Goal: Find specific page/section: Find specific page/section

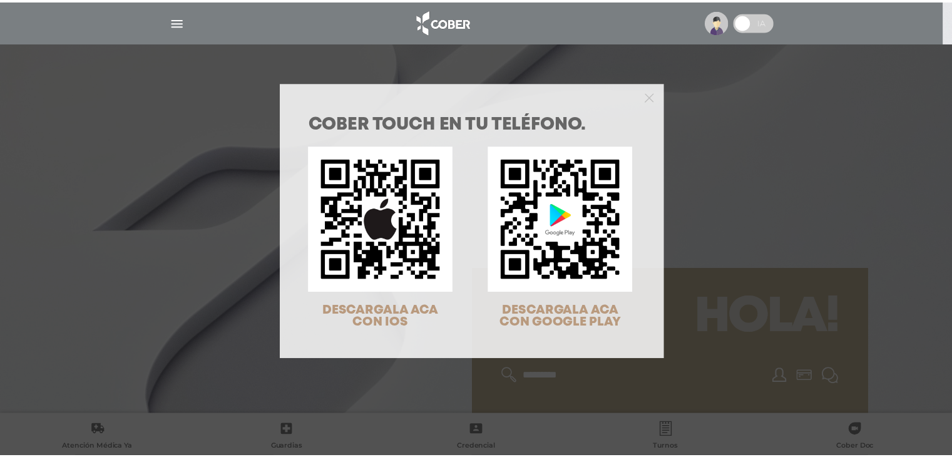
scroll to position [40, 0]
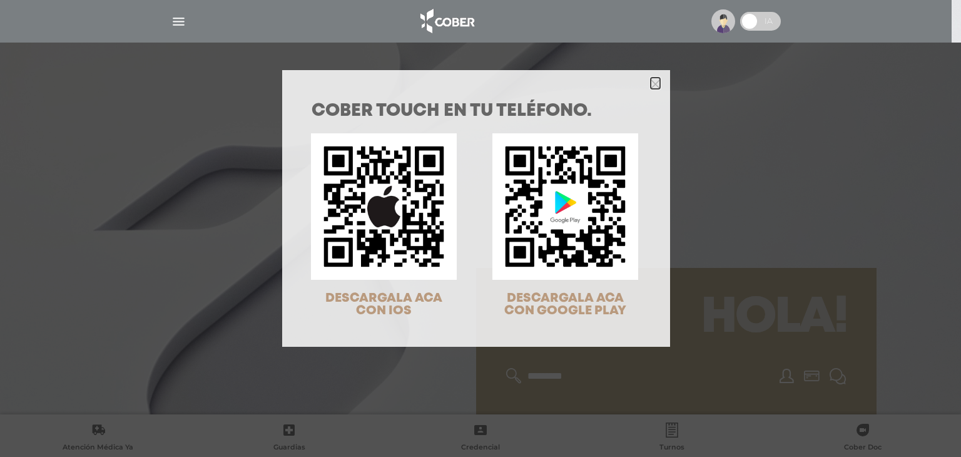
click at [651, 82] on polygon "Close" at bounding box center [655, 83] width 9 height 9
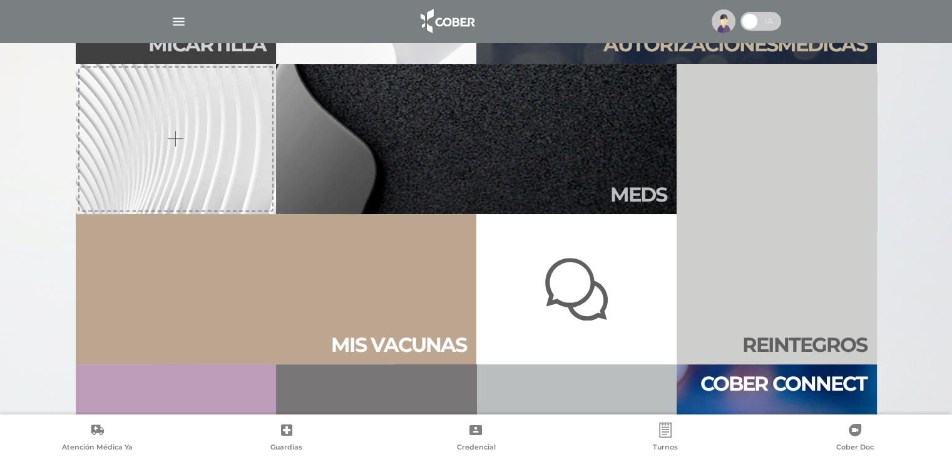
scroll to position [250, 0]
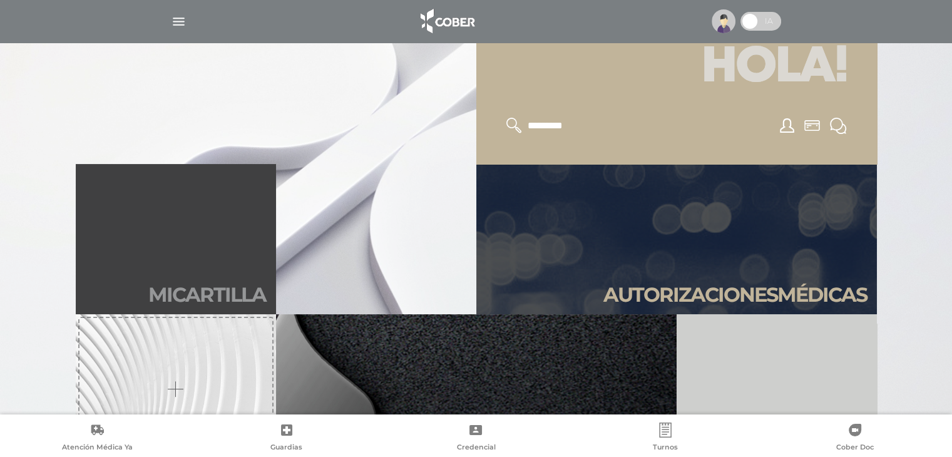
click at [217, 255] on link "Mi car tilla" at bounding box center [176, 239] width 200 height 150
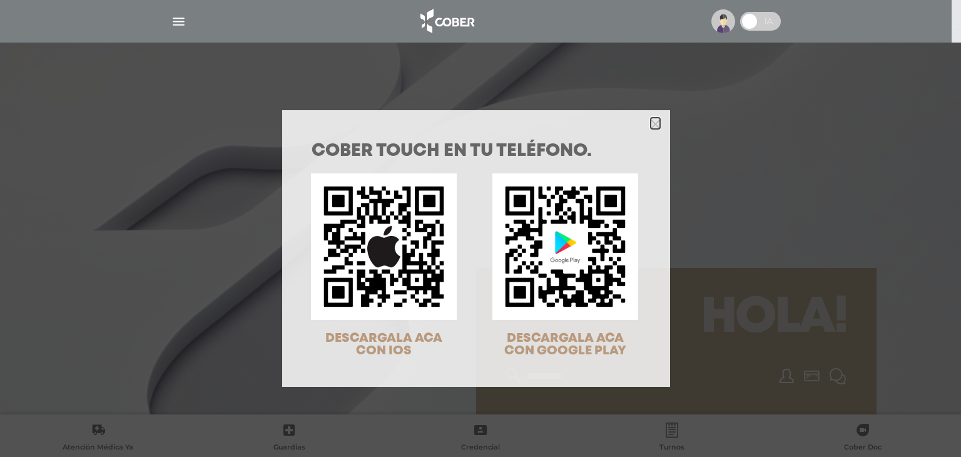
click at [651, 121] on icon "Close" at bounding box center [655, 124] width 9 height 9
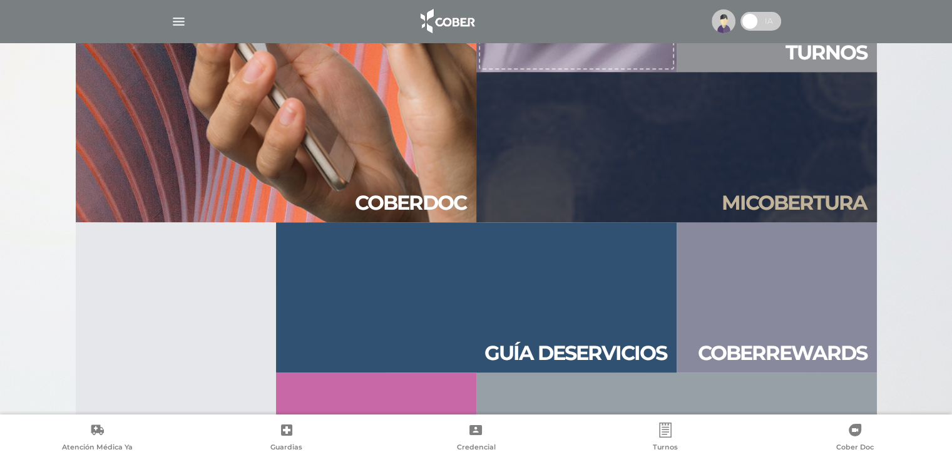
scroll to position [1252, 0]
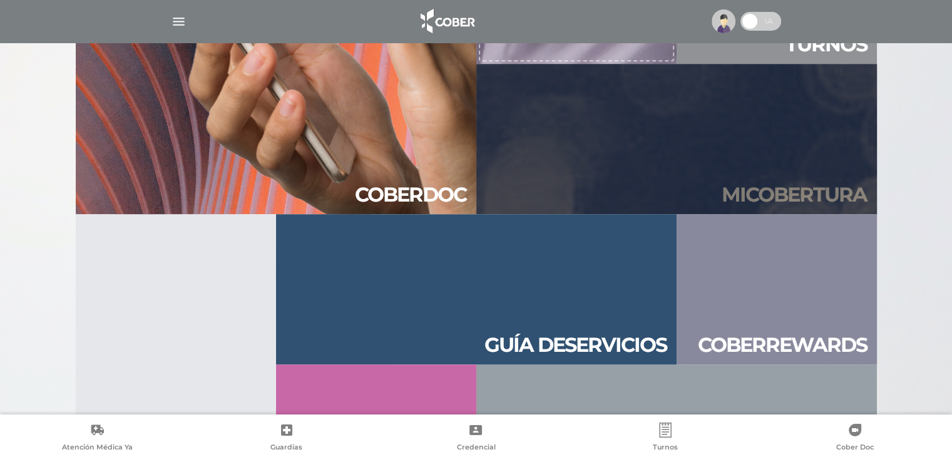
click at [751, 195] on h2 "Mi cober tura" at bounding box center [794, 195] width 145 height 24
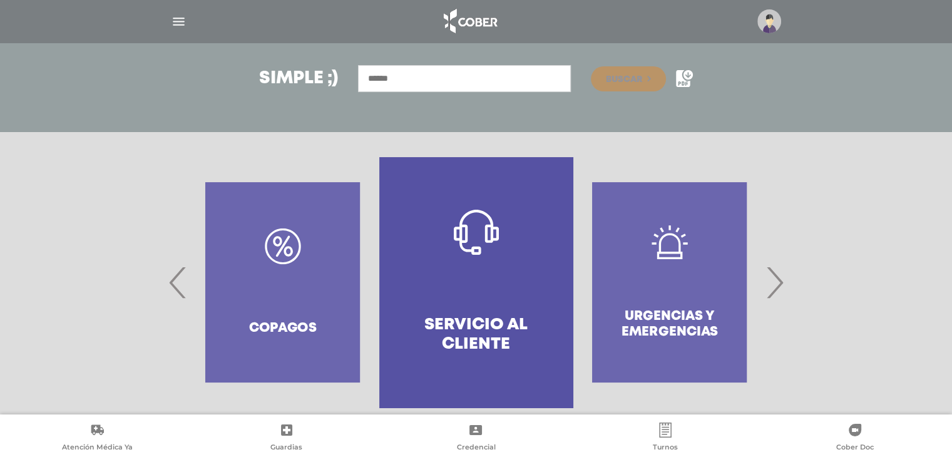
scroll to position [185, 0]
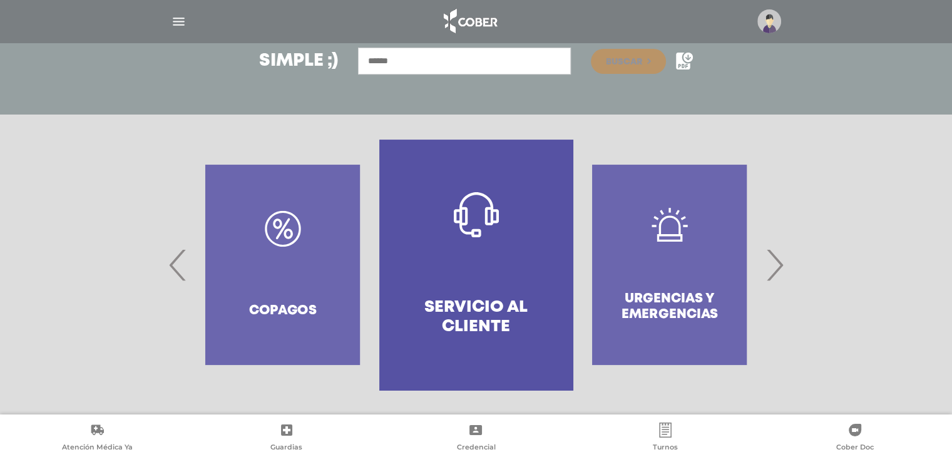
click at [776, 264] on span "›" at bounding box center [774, 265] width 24 height 68
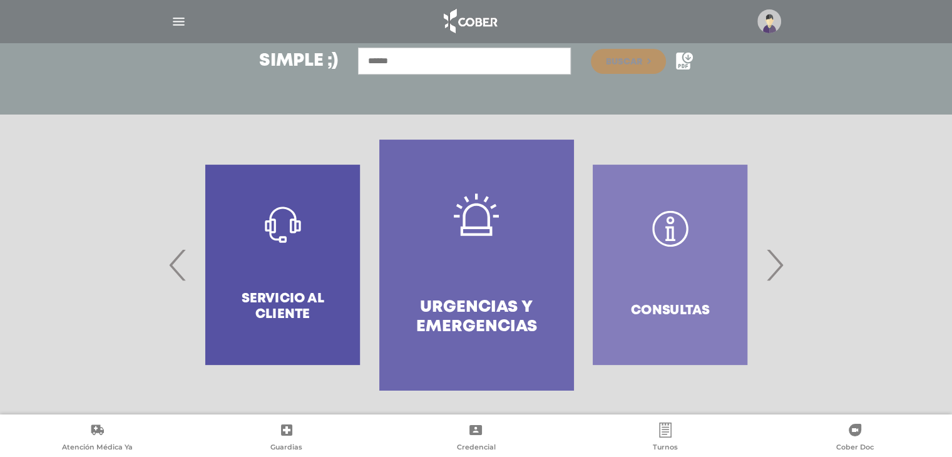
scroll to position [0, 0]
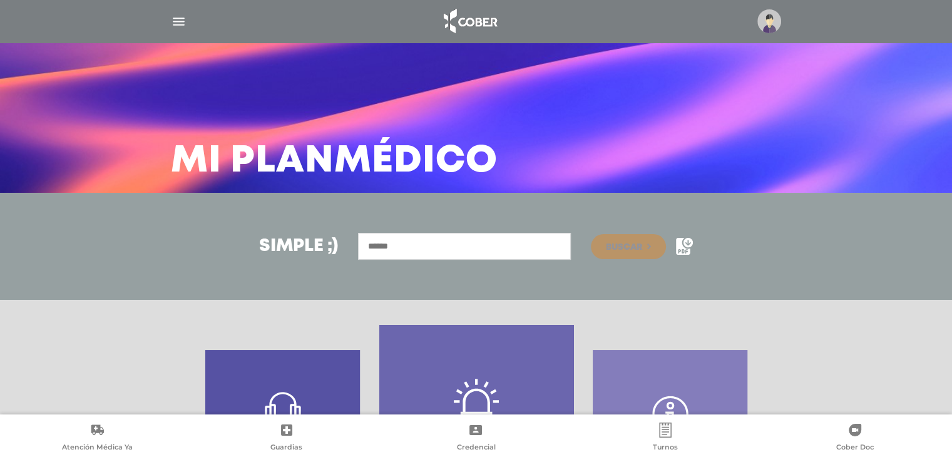
click at [188, 16] on div at bounding box center [476, 21] width 641 height 30
click at [184, 17] on img "button" at bounding box center [179, 22] width 16 height 16
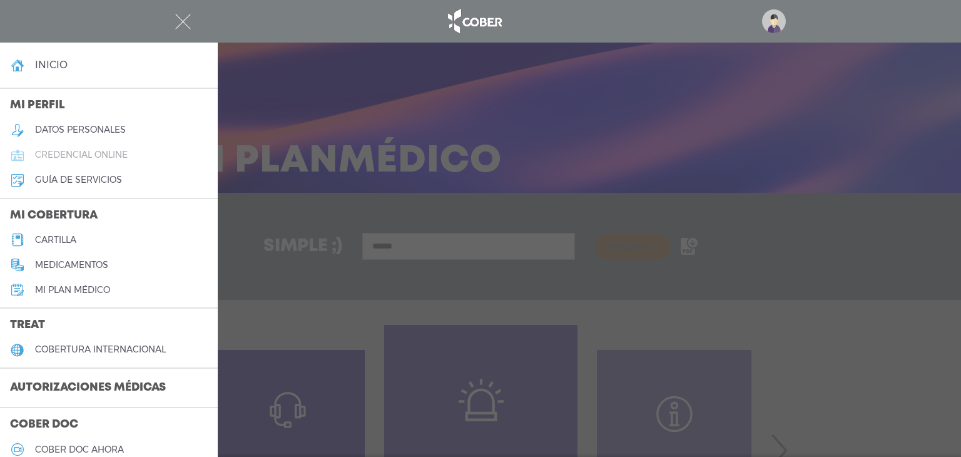
click at [116, 153] on h5 "credencial online" at bounding box center [81, 155] width 93 height 11
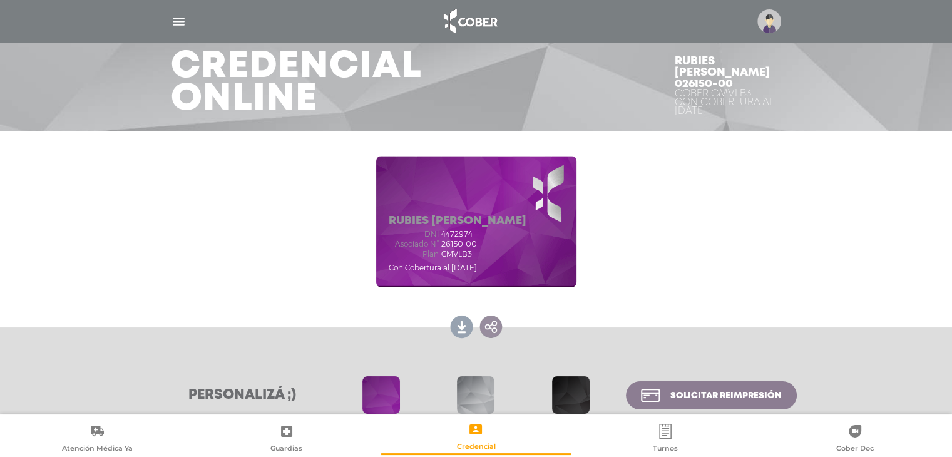
scroll to position [63, 0]
